Goal: Find specific page/section: Find specific page/section

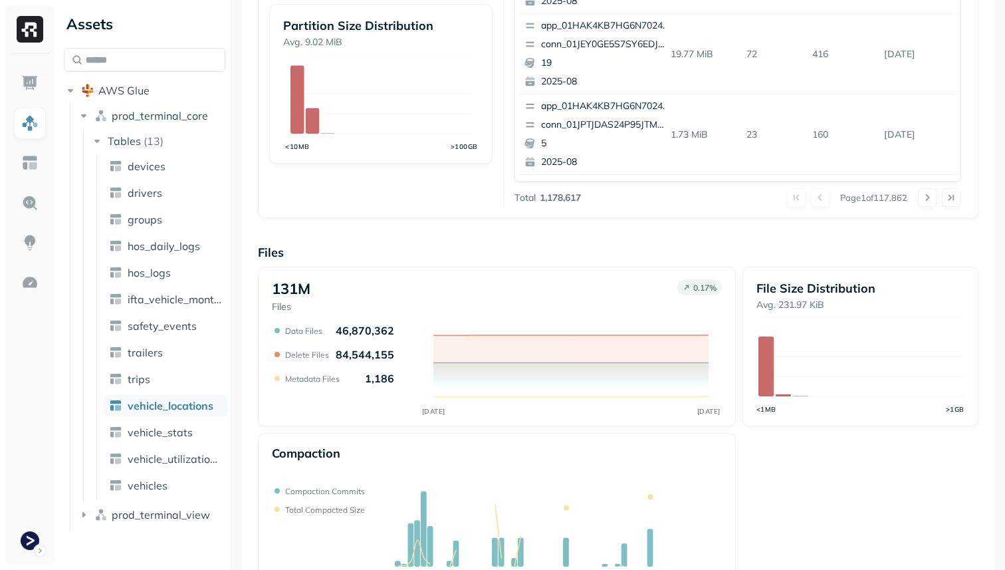
scroll to position [403, 0]
click at [197, 437] on link "vehicle_stats" at bounding box center [166, 431] width 124 height 21
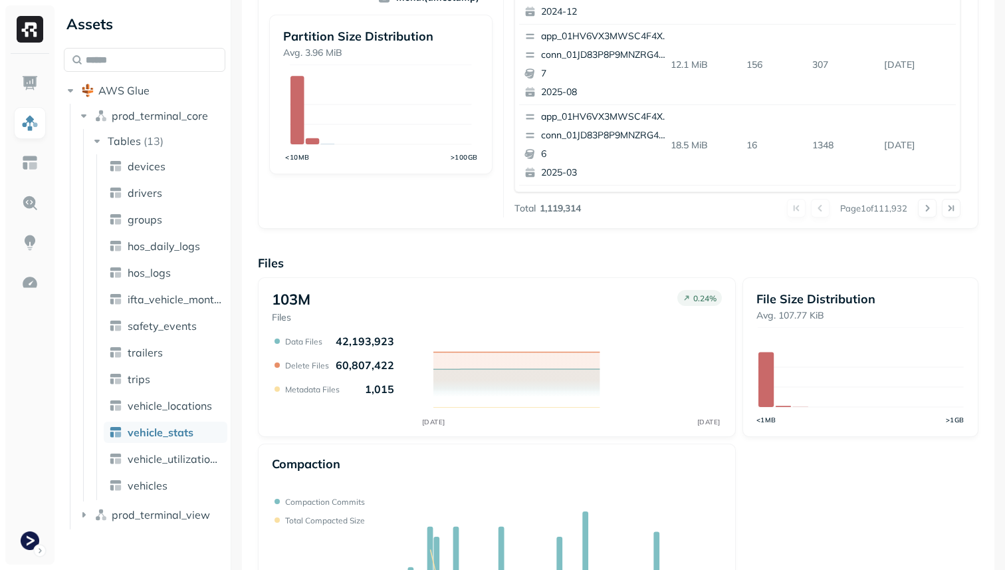
scroll to position [447, 0]
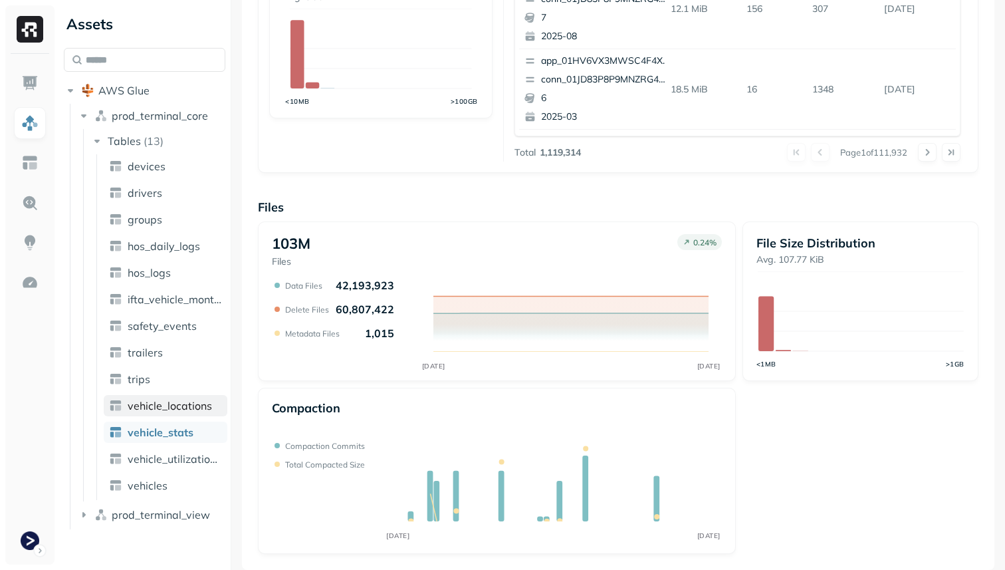
click at [179, 410] on span "vehicle_locations" at bounding box center [170, 405] width 84 height 13
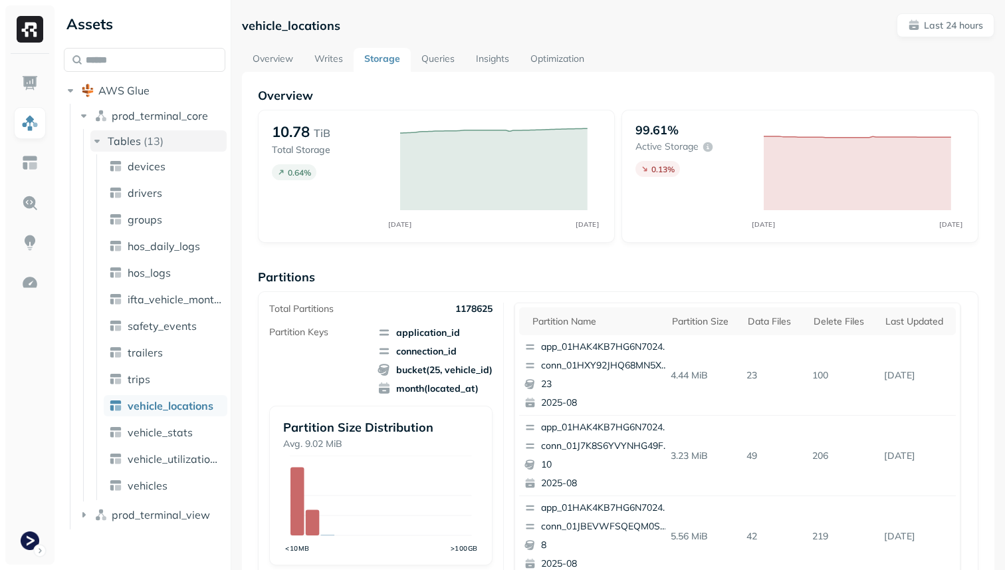
click at [96, 146] on icon "button" at bounding box center [96, 140] width 13 height 13
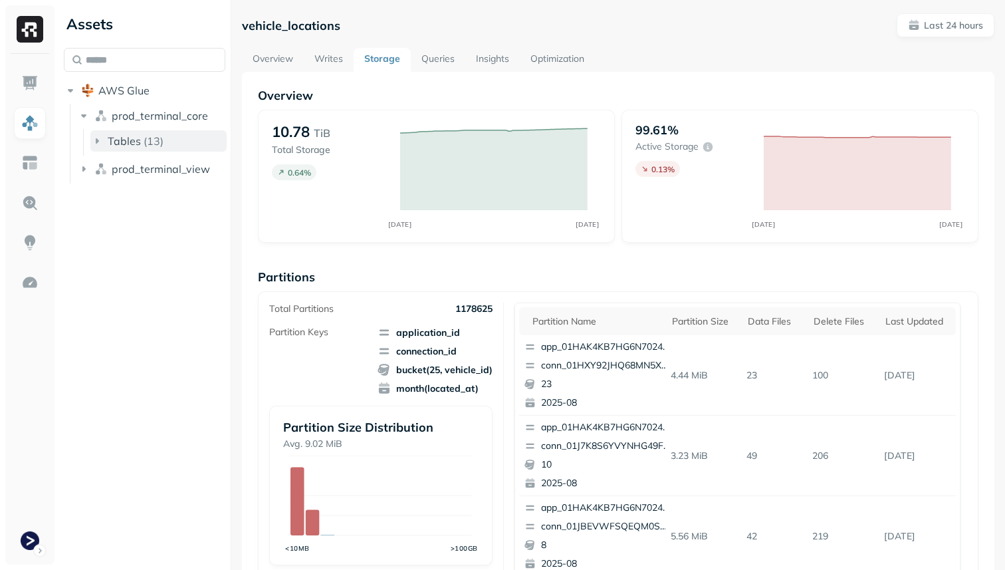
click at [96, 144] on icon "button" at bounding box center [96, 140] width 13 height 13
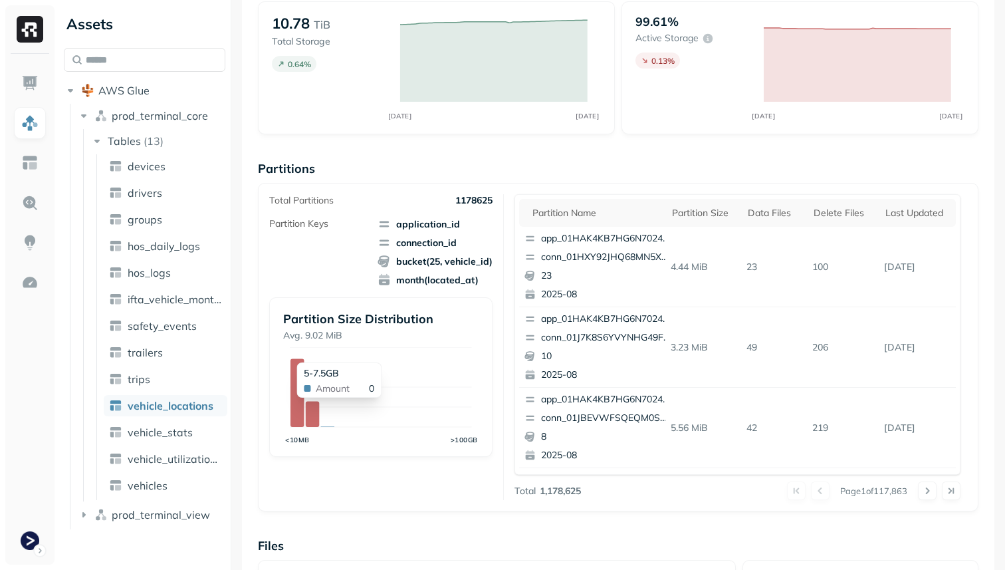
scroll to position [119, 0]
